Goal: Check status

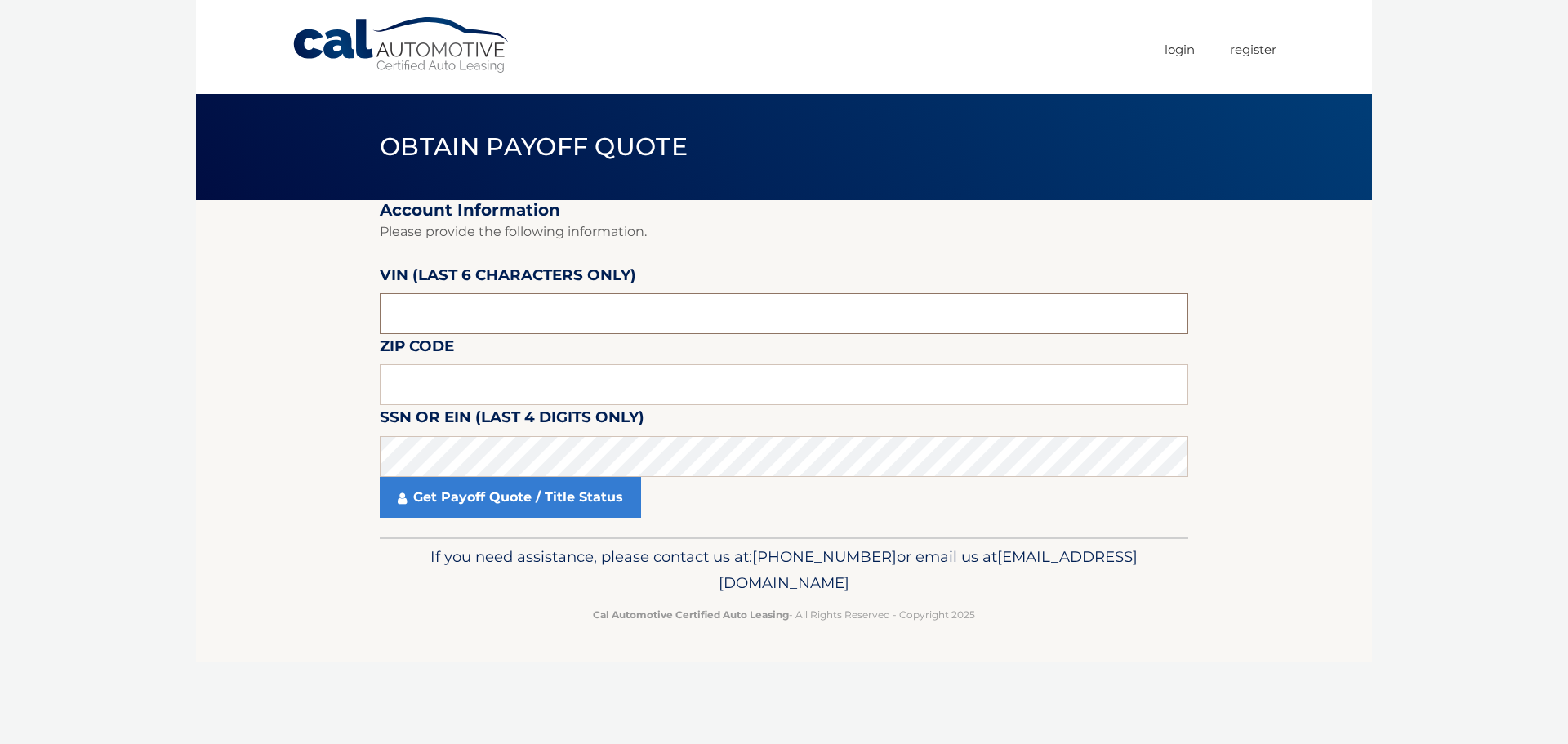
click at [420, 298] on input "text" at bounding box center [784, 313] width 808 height 41
drag, startPoint x: 436, startPoint y: 312, endPoint x: 346, endPoint y: 303, distance: 90.4
click at [346, 303] on section "Account Information Please provide the following information. [PERSON_NAME] (la…" at bounding box center [784, 368] width 1176 height 337
click at [397, 384] on input "text" at bounding box center [784, 384] width 808 height 41
type input "11746"
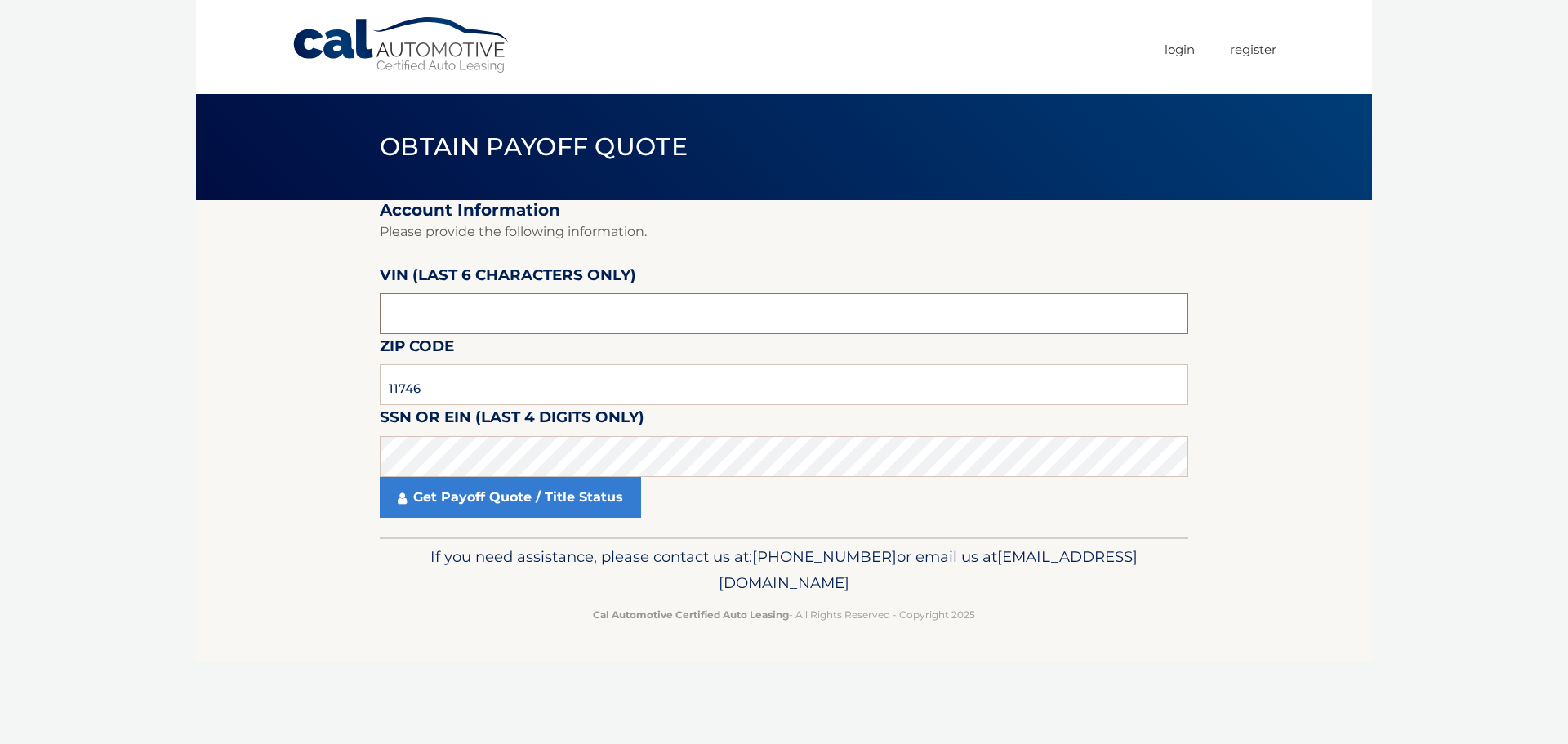
click at [503, 299] on input "text" at bounding box center [784, 313] width 808 height 41
type input "015408"
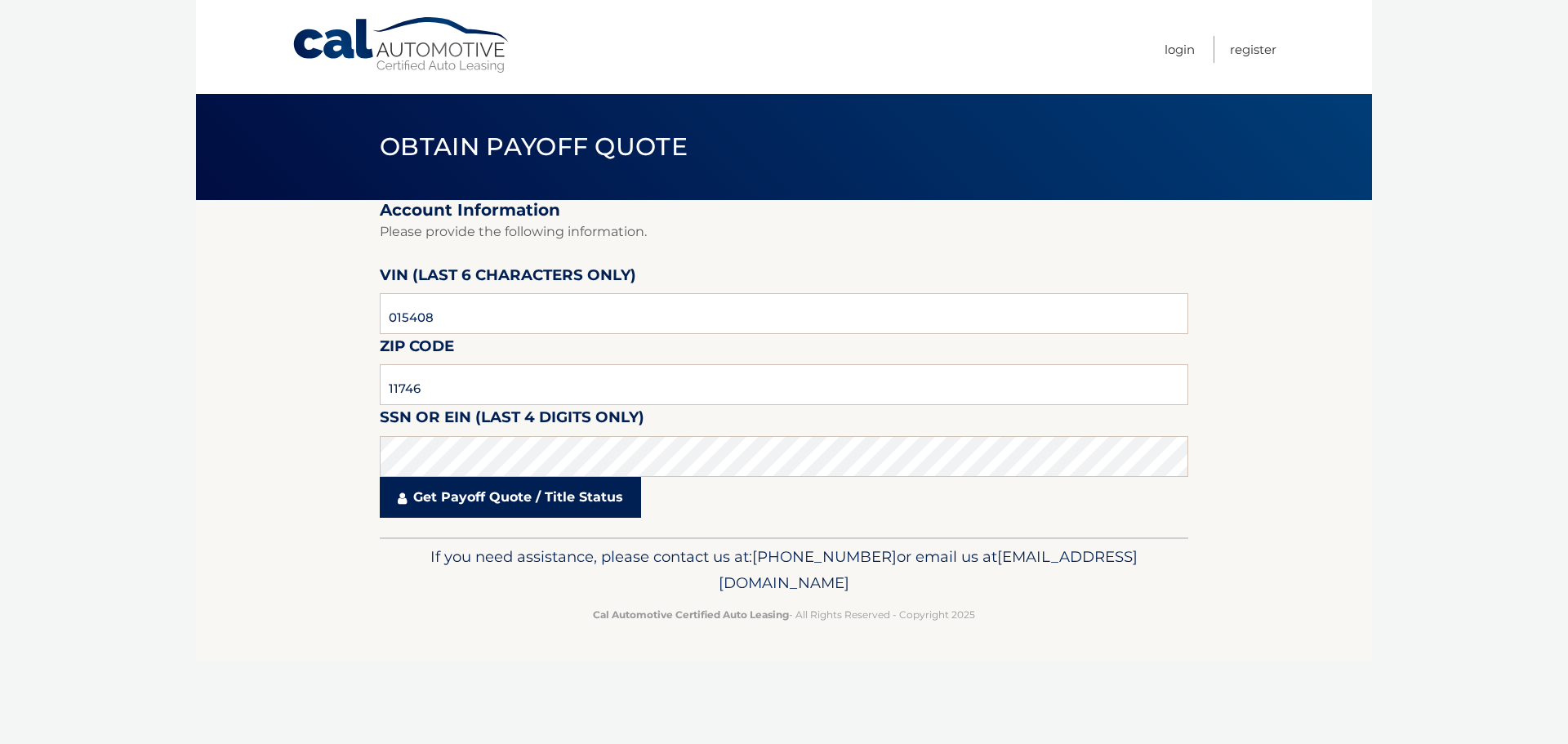
click at [449, 495] on link "Get Payoff Quote / Title Status" at bounding box center [510, 497] width 262 height 41
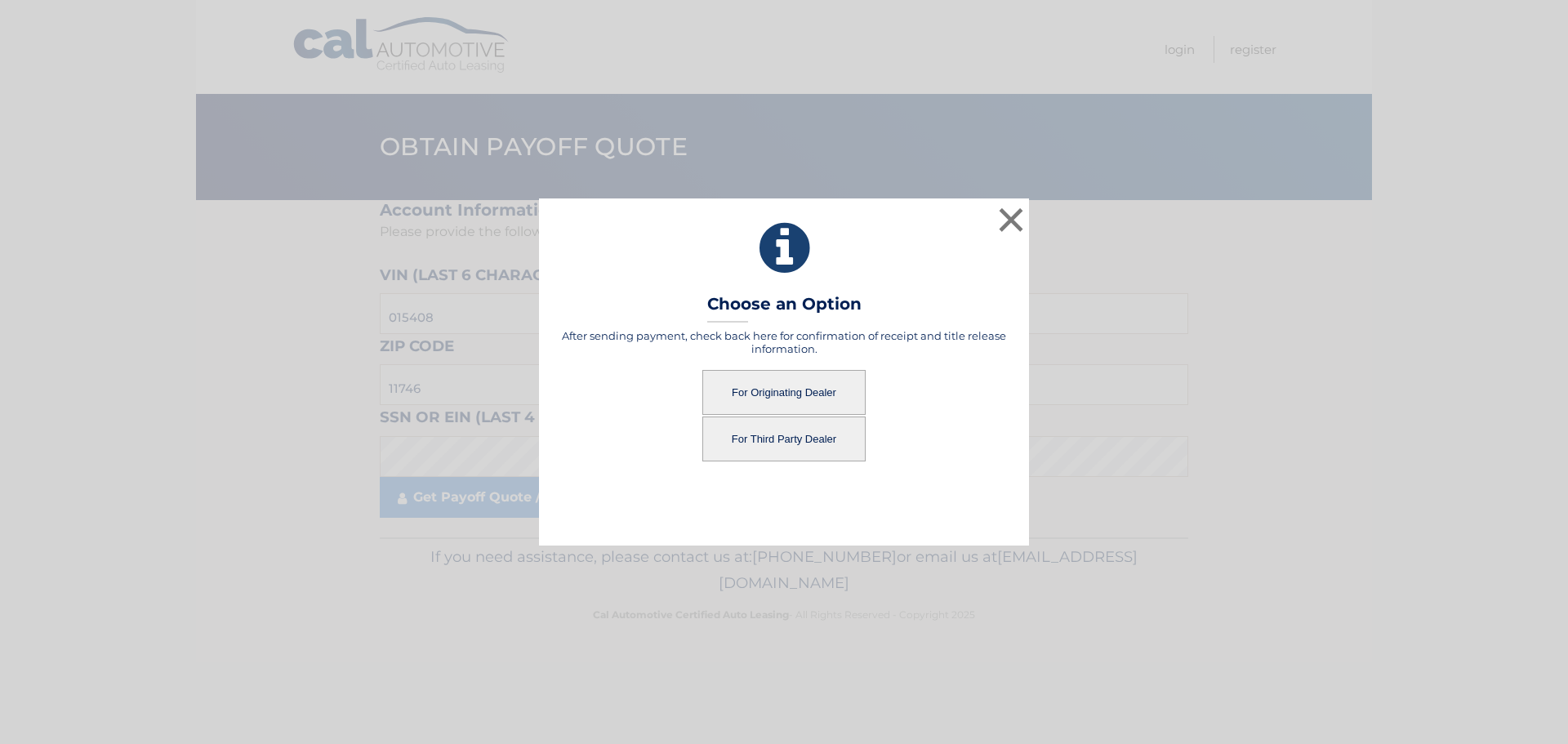
click at [800, 382] on button "For Originating Dealer" at bounding box center [784, 392] width 164 height 45
click at [764, 395] on button "For Originating Dealer" at bounding box center [784, 392] width 164 height 45
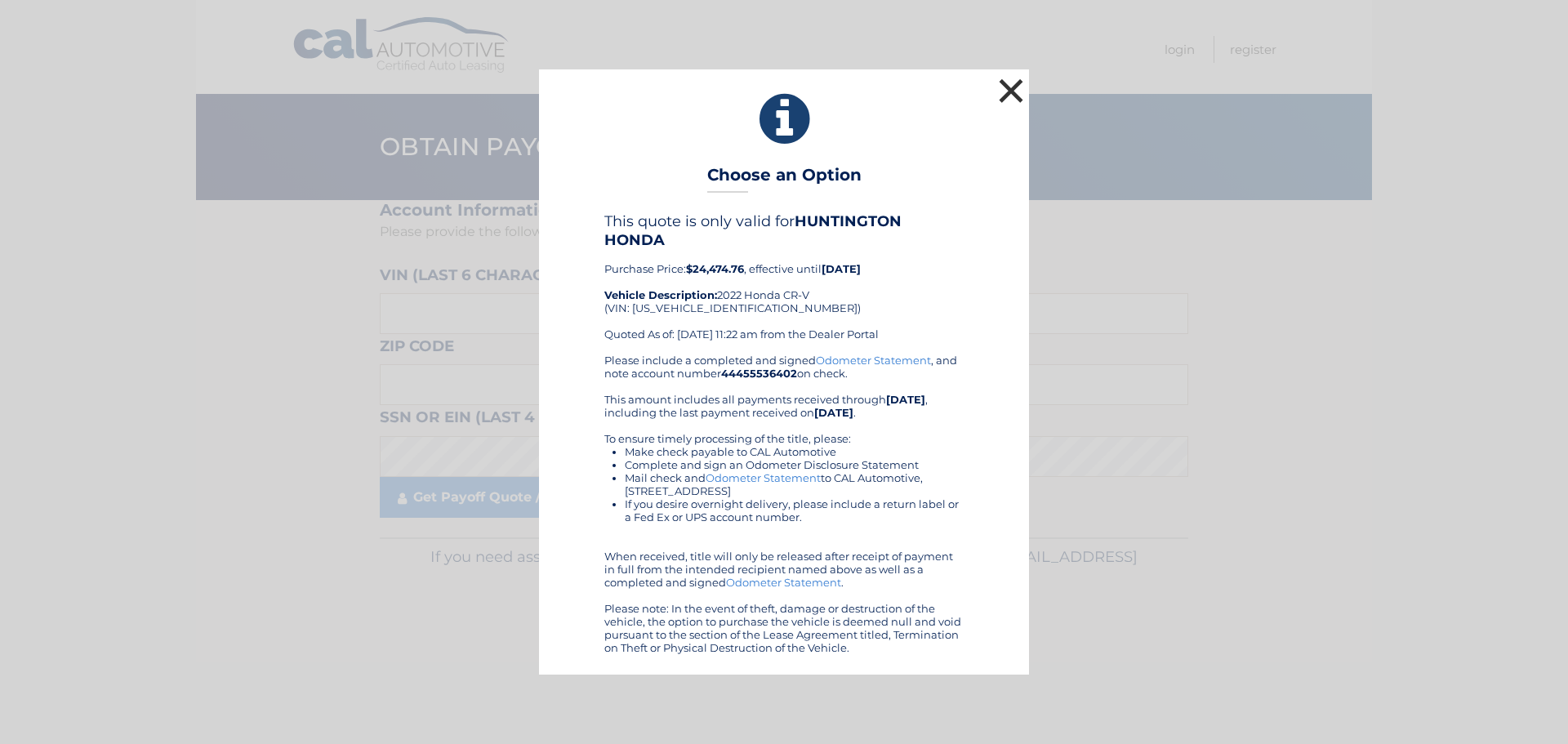
click at [1016, 92] on button "×" at bounding box center [1011, 90] width 32 height 32
